Goal: Task Accomplishment & Management: Manage account settings

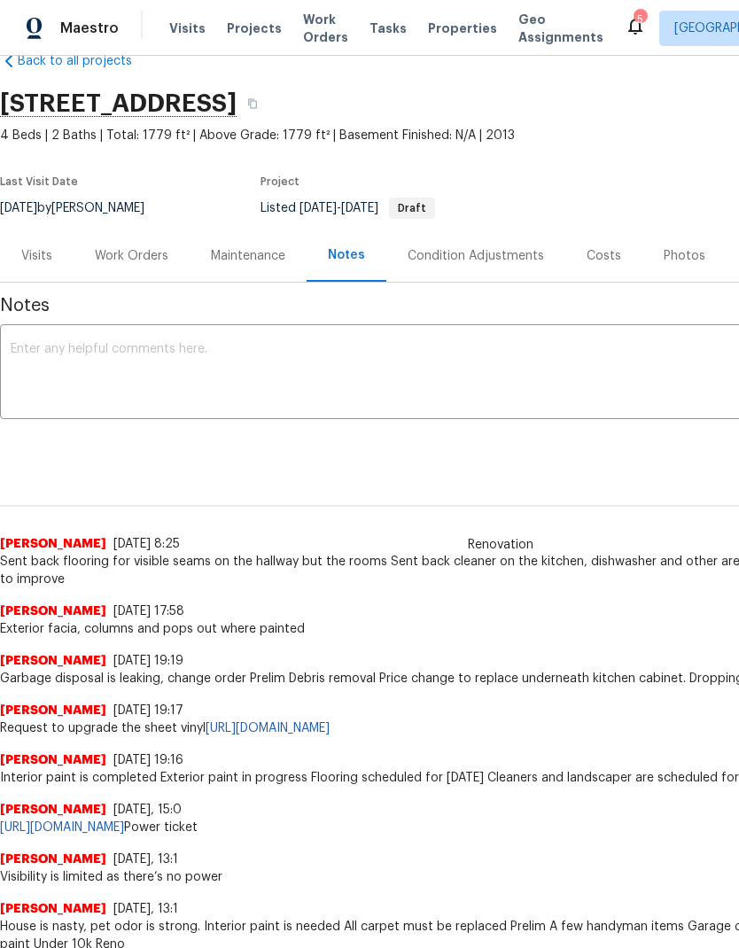
scroll to position [37, 0]
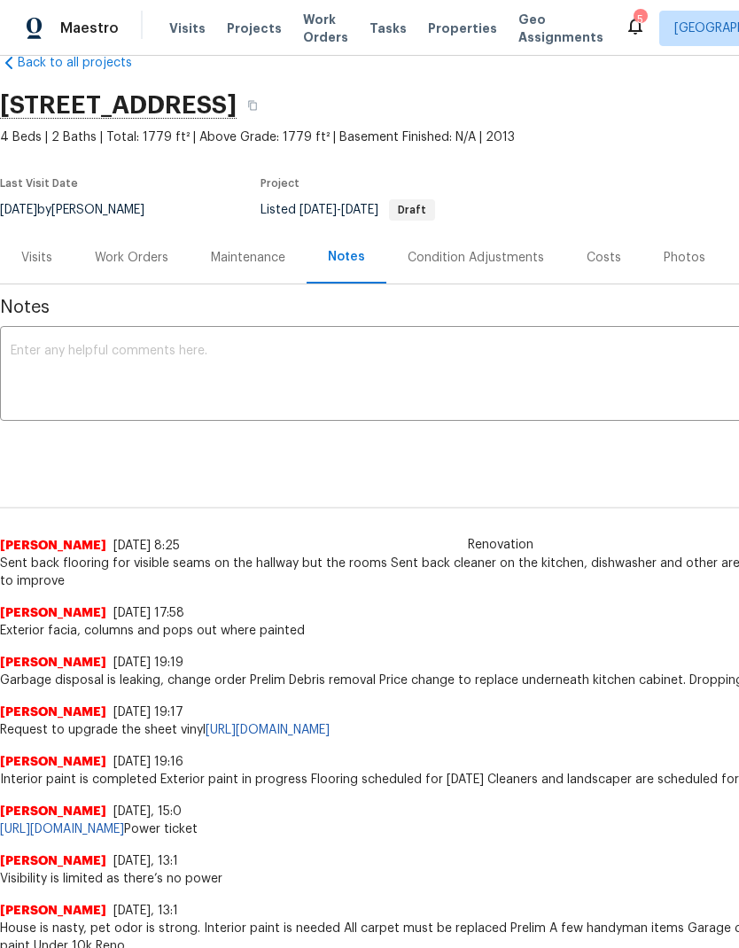
click at [677, 251] on div "Photos" at bounding box center [684, 258] width 42 height 18
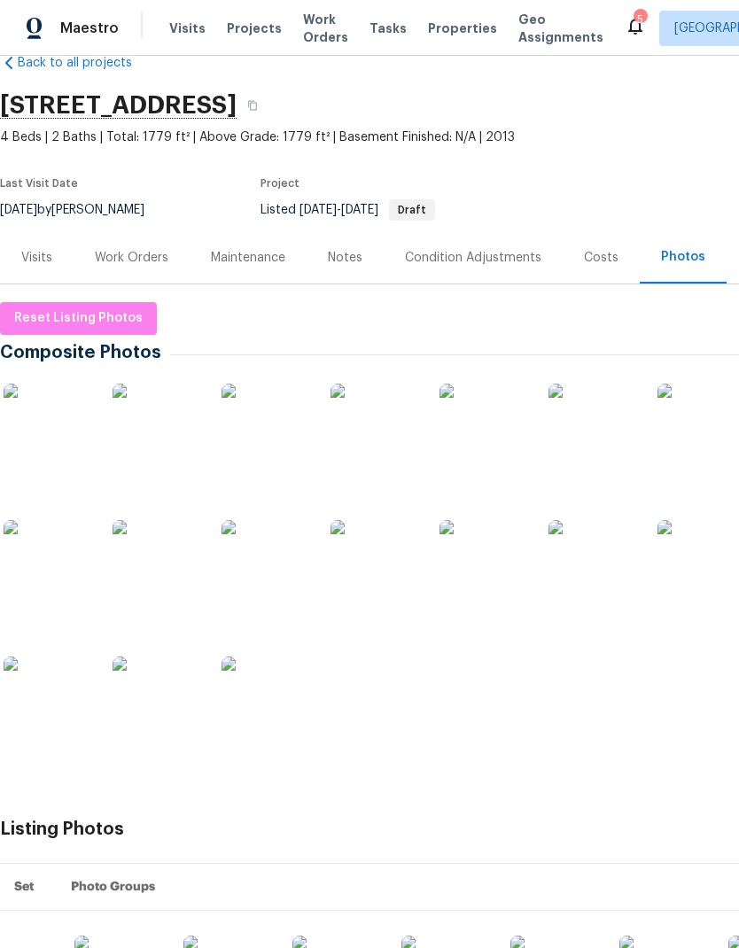
click at [181, 31] on span "Visits" at bounding box center [187, 28] width 36 height 18
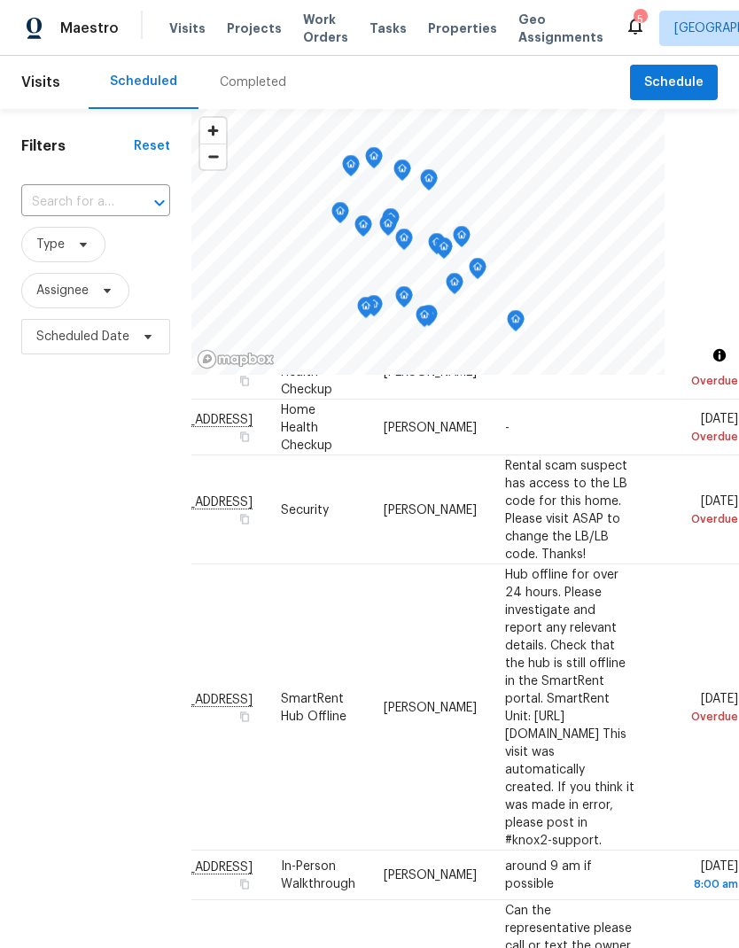
scroll to position [143, 143]
click at [0, 0] on icon at bounding box center [0, 0] width 0 height 0
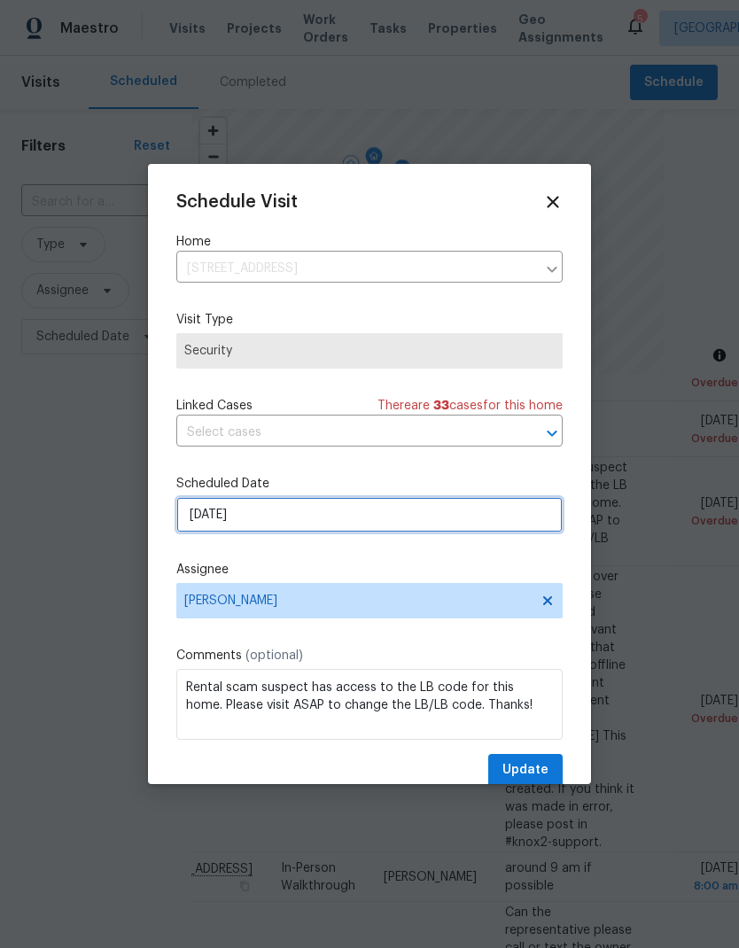
click at [208, 526] on input "[DATE]" at bounding box center [369, 514] width 386 height 35
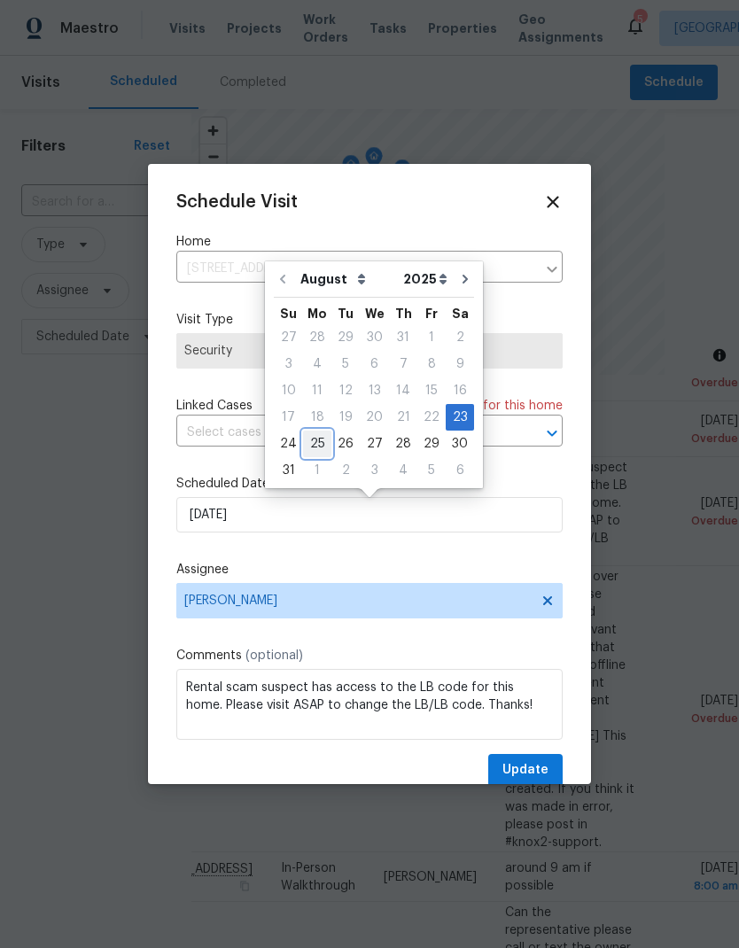
click at [309, 446] on div "25" at bounding box center [317, 443] width 28 height 25
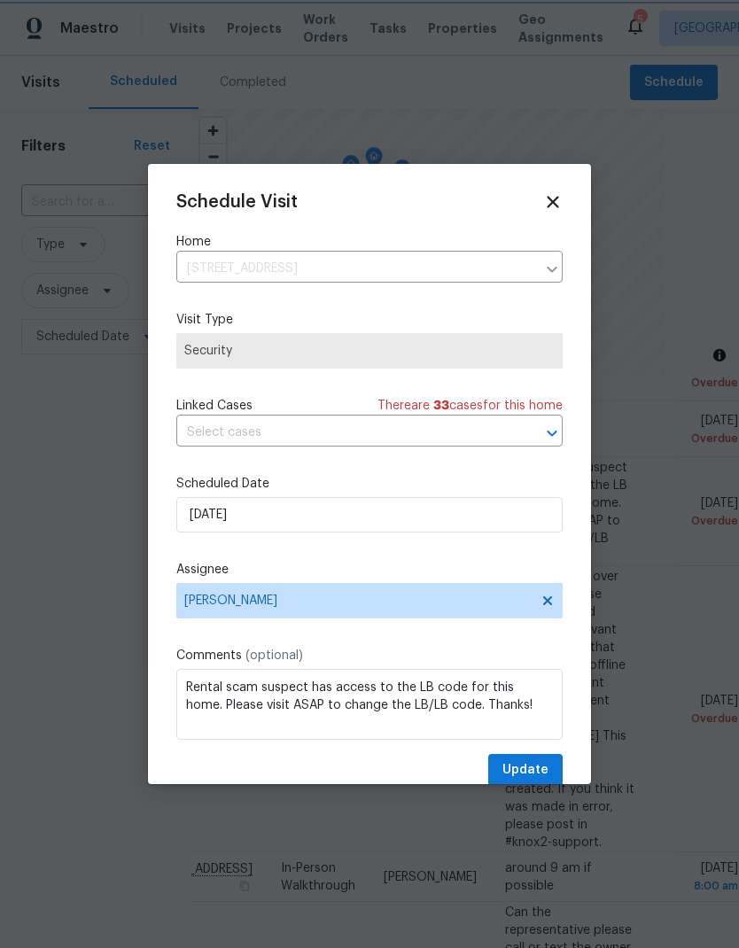
type input "[DATE]"
click at [534, 775] on span "Update" at bounding box center [525, 770] width 46 height 22
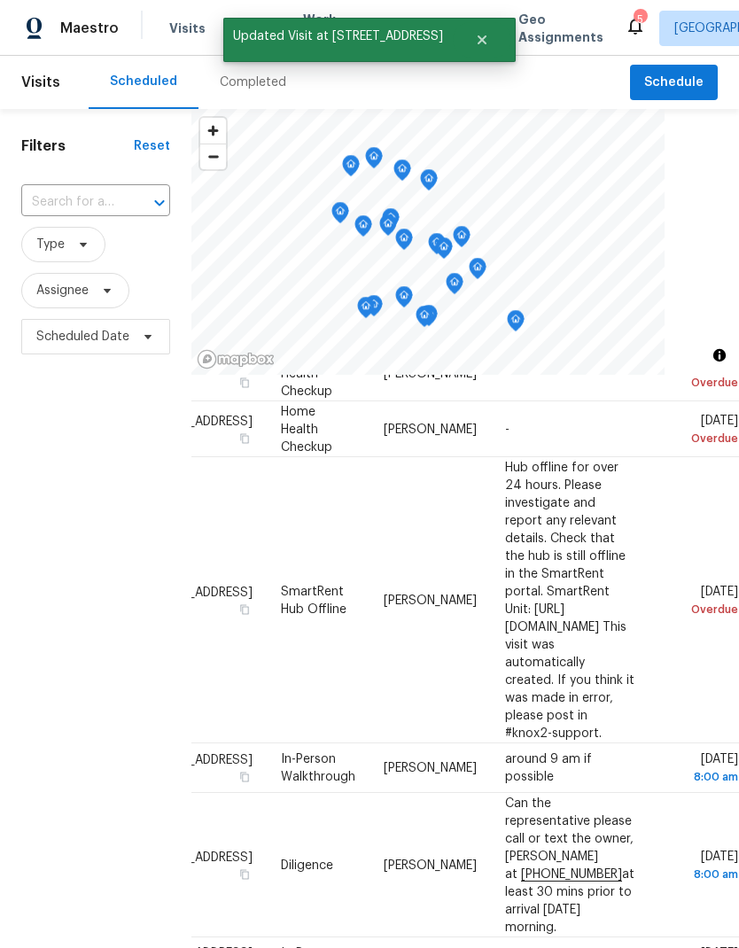
click at [0, 0] on icon at bounding box center [0, 0] width 0 height 0
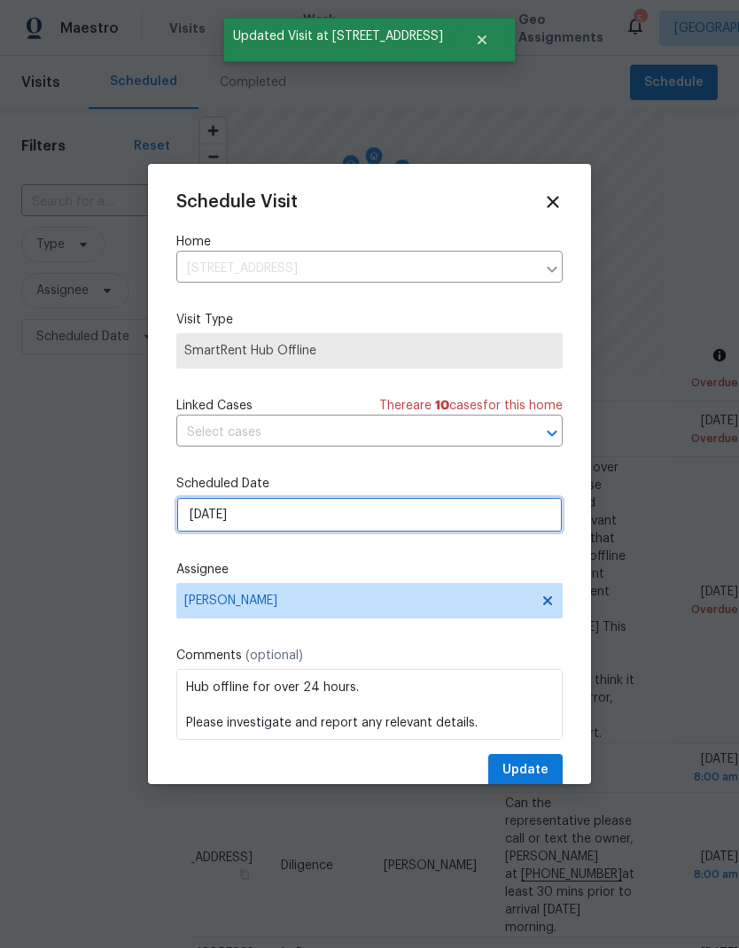
click at [213, 519] on input "[DATE]" at bounding box center [369, 514] width 386 height 35
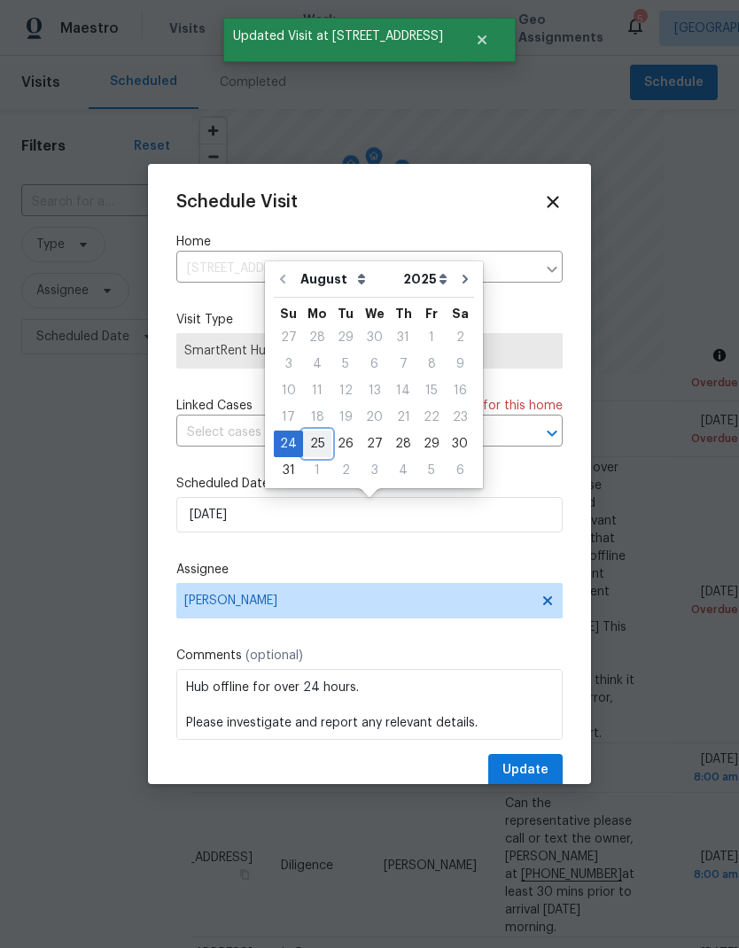
click at [307, 446] on div "25" at bounding box center [317, 443] width 28 height 25
type input "[DATE]"
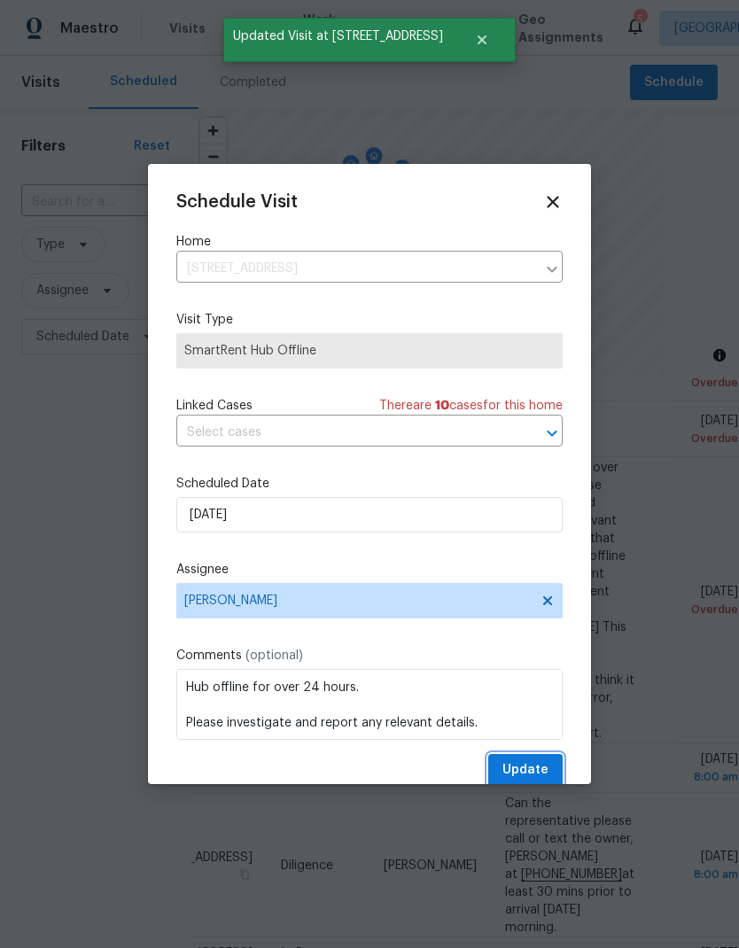
click at [531, 768] on span "Update" at bounding box center [525, 770] width 46 height 22
